Goal: Information Seeking & Learning: Learn about a topic

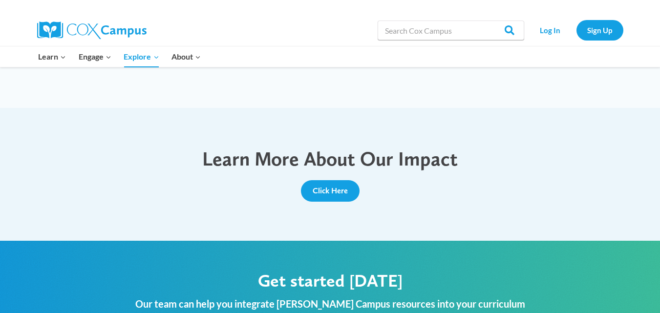
scroll to position [236, 0]
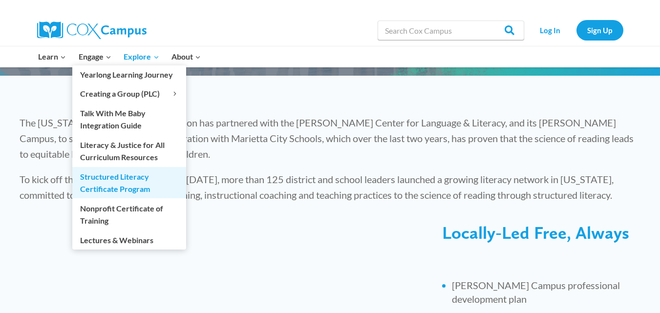
click at [98, 183] on link "Structured Literacy Certificate Program" at bounding box center [129, 182] width 114 height 31
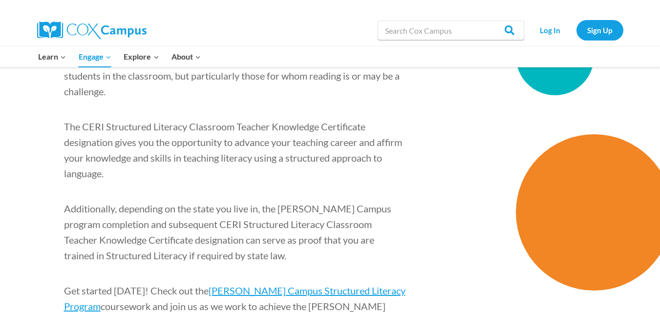
scroll to position [1473, 0]
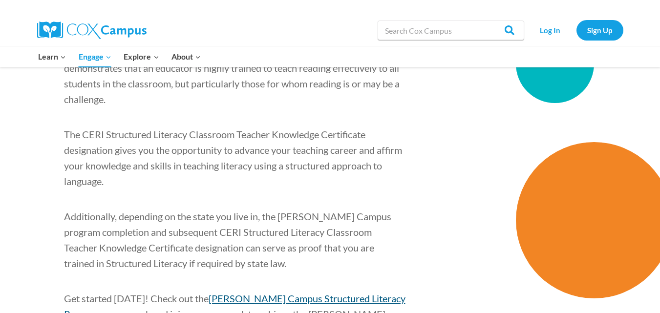
click at [314, 293] on span "[PERSON_NAME] Campus Structured Literacy Program" at bounding box center [235, 306] width 342 height 27
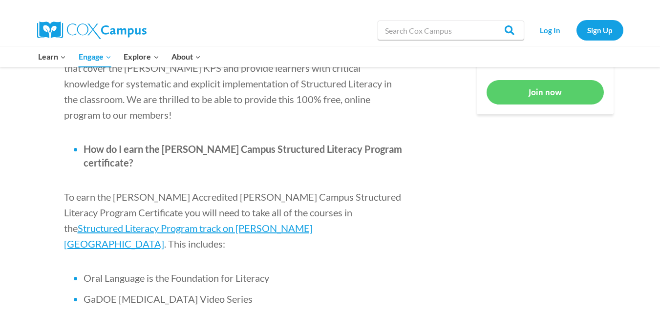
scroll to position [555, 0]
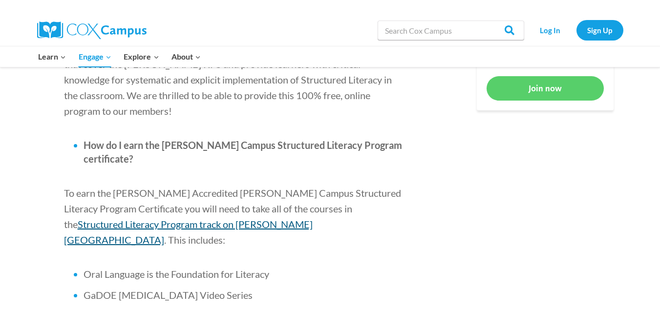
click at [313, 218] on span "Structured Literacy Program track on [PERSON_NAME][GEOGRAPHIC_DATA]" at bounding box center [188, 231] width 249 height 27
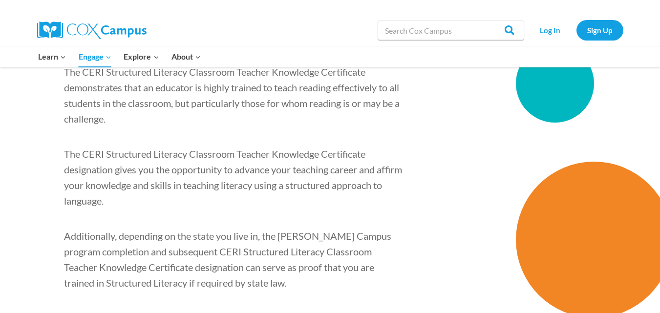
scroll to position [1433, 0]
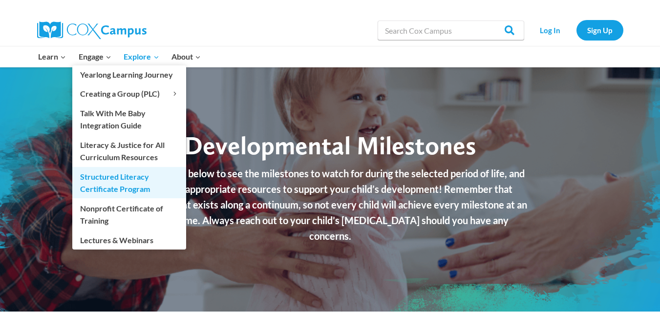
click at [104, 183] on link "Structured Literacy Certificate Program" at bounding box center [129, 182] width 114 height 31
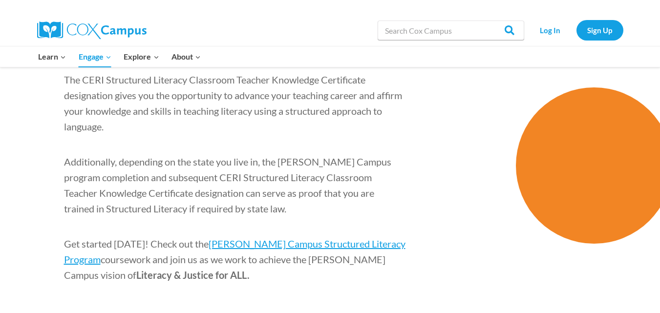
scroll to position [1500, 0]
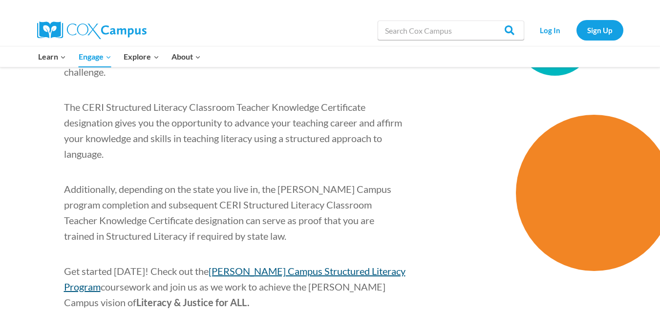
click at [367, 265] on span "[PERSON_NAME] Campus Structured Literacy Program" at bounding box center [235, 278] width 342 height 27
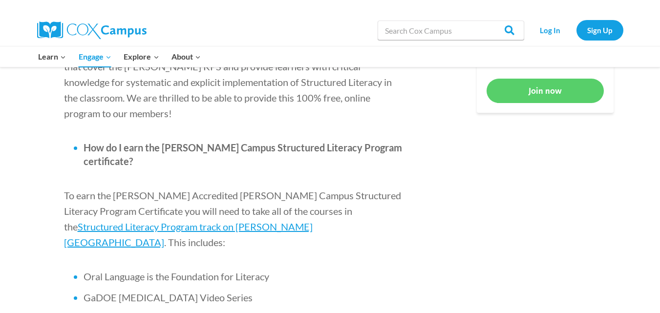
scroll to position [556, 0]
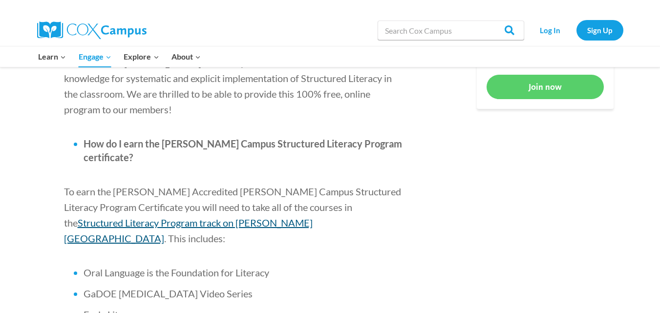
click at [301, 217] on span "Structured Literacy Program track on [PERSON_NAME][GEOGRAPHIC_DATA]" at bounding box center [188, 230] width 249 height 27
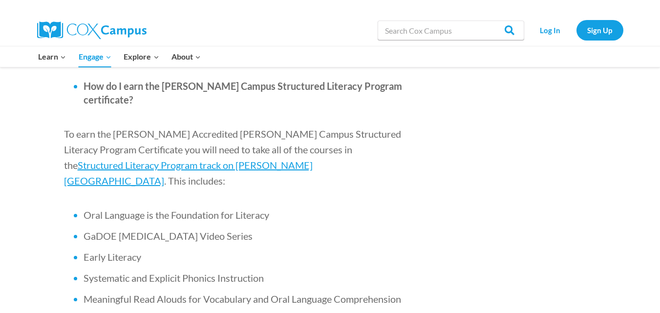
scroll to position [618, 0]
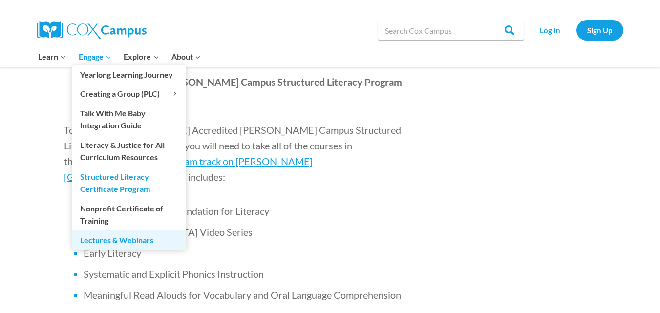
click at [116, 240] on link "Lectures & Webinars" at bounding box center [129, 240] width 114 height 19
